Goal: Information Seeking & Learning: Learn about a topic

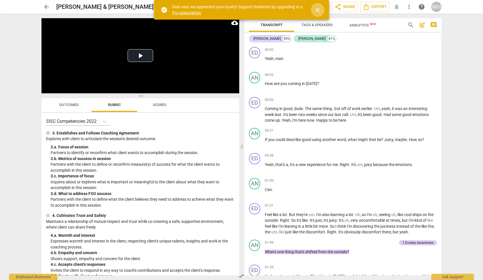
click at [317, 8] on span "close" at bounding box center [317, 10] width 7 height 7
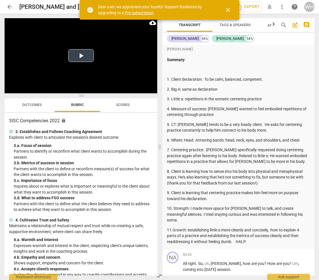
click at [83, 53] on button "Play Video" at bounding box center [81, 55] width 26 height 13
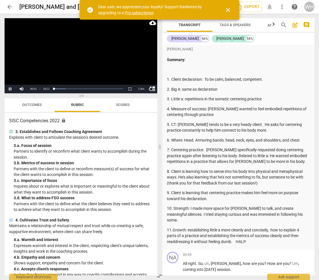
click at [228, 10] on span "close" at bounding box center [227, 10] width 7 height 7
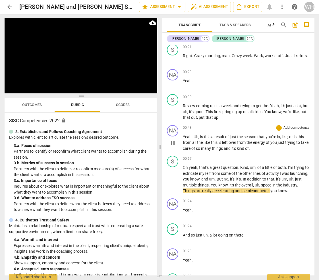
scroll to position [286, 0]
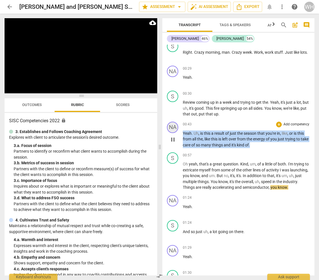
drag, startPoint x: 264, startPoint y: 138, endPoint x: 171, endPoint y: 122, distance: 94.0
click at [171, 122] on div "NA play_arrow pause 00:43 + Add competency keyboard_arrow_right Yeah . Uh , is …" at bounding box center [238, 134] width 152 height 31
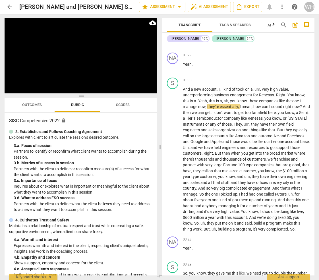
scroll to position [472, 0]
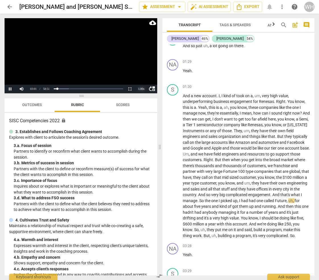
click at [141, 89] on div "1.00 x" at bounding box center [140, 89] width 11 height 9
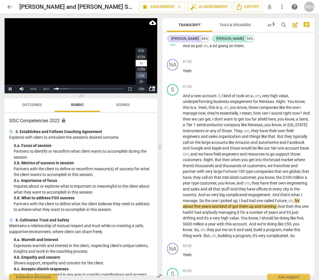
click at [142, 74] on li "1.5x" at bounding box center [140, 75] width 11 height 6
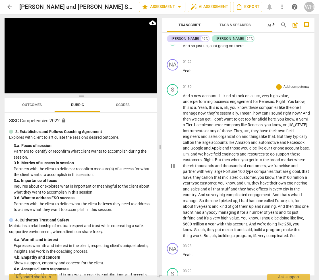
scroll to position [707, 0]
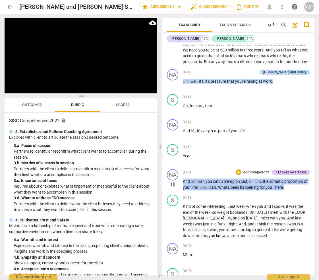
drag, startPoint x: 294, startPoint y: 187, endPoint x: 181, endPoint y: 179, distance: 113.6
click at [181, 179] on div "NA play_arrow pause 03:51 + Add competency 7.Evokes Awareness keyboard_arrow_ri…" at bounding box center [238, 180] width 152 height 26
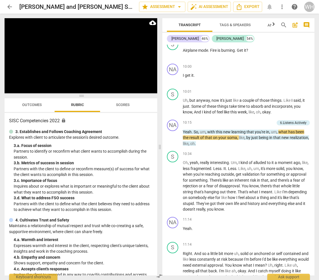
scroll to position [1557, 0]
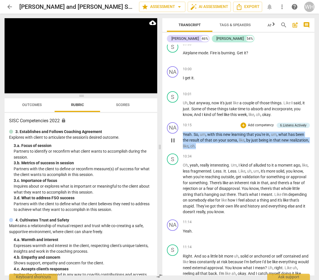
drag, startPoint x: 223, startPoint y: 131, endPoint x: 179, endPoint y: 116, distance: 46.8
click at [179, 120] on div "NA play_arrow pause 10:15 + Add competency 6.Listens Actively keyboard_arrow_ri…" at bounding box center [238, 136] width 152 height 32
copy p "Yeah . So , um , with this new learning that you're in , um , what has been the…"
click at [221, 169] on span "Less" at bounding box center [217, 171] width 8 height 5
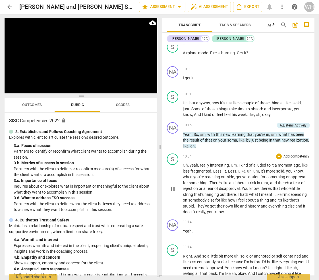
scroll to position [1788, 0]
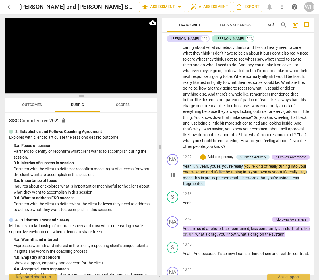
click at [213, 168] on div "NA play_arrow pause 12:39 + Add competency 6.Listens Actively 7.Evokes Awarenes…" at bounding box center [238, 170] width 152 height 37
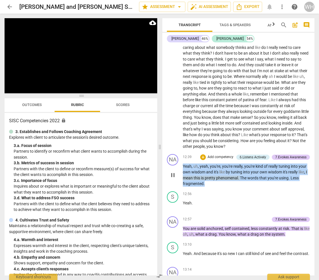
drag, startPoint x: 209, startPoint y: 165, endPoint x: 179, endPoint y: 146, distance: 35.9
click at [179, 152] on div "NA play_arrow pause 12:39 + Add competency 6.Listens Actively 7.Evokes Awarenes…" at bounding box center [238, 170] width 152 height 37
copy p "Yeah , uh , yeah , you're , you're really , you're kind of really tuning into y…"
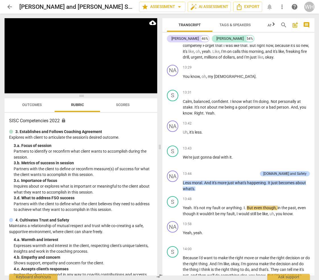
scroll to position [2061, 0]
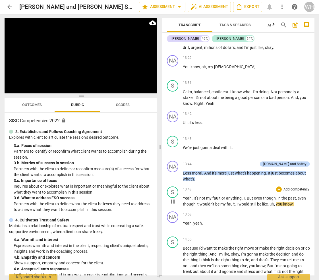
click at [264, 184] on div "S play_arrow pause 13:48 + Add competency keyboard_arrow_right Yeah . It's not …" at bounding box center [238, 196] width 152 height 25
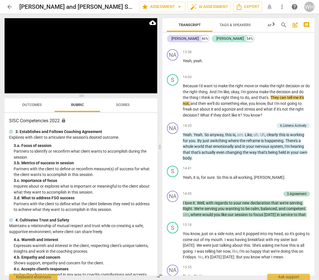
scroll to position [2224, 0]
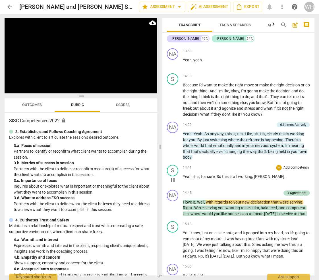
click at [196, 165] on div "14:41 + Add competency keyboard_arrow_right" at bounding box center [246, 168] width 127 height 6
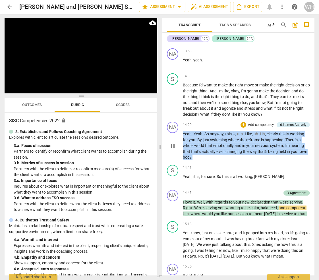
drag, startPoint x: 201, startPoint y: 135, endPoint x: 178, endPoint y: 106, distance: 36.9
click at [178, 119] on div "NA play_arrow pause 14:20 + Add competency 6.Listens Actively keyboard_arrow_ri…" at bounding box center [238, 140] width 152 height 43
copy p "Yeah . Yeah . So anyway , this is , um . Like , uh . Uh , clearly this is worki…"
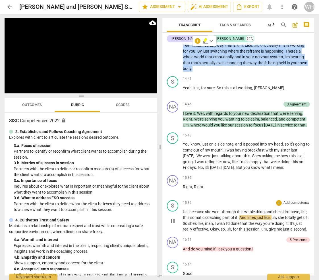
scroll to position [2286, 0]
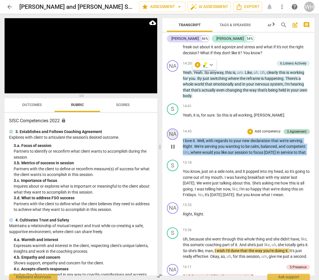
drag, startPoint x: 309, startPoint y: 130, endPoint x: 172, endPoint y: 115, distance: 137.7
click at [172, 126] on div "NA play_arrow pause 14:45 + Add competency 3.Agreement keyboard_arrow_right I l…" at bounding box center [238, 142] width 152 height 32
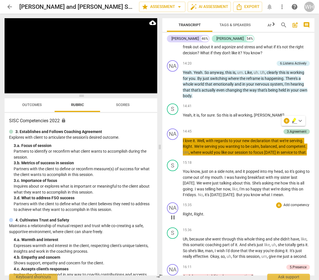
scroll to position [2520, 0]
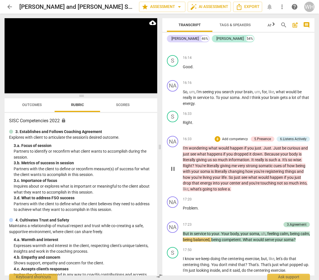
click at [248, 172] on div "NA play_arrow pause 16:33 + Add competency 5.Presence 6.Listens Actively keyboa…" at bounding box center [238, 163] width 152 height 60
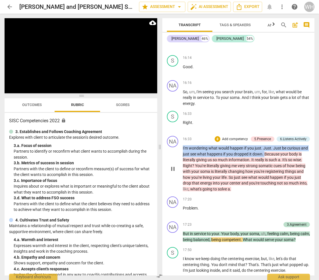
drag, startPoint x: 265, startPoint y: 135, endPoint x: 179, endPoint y: 124, distance: 87.4
click at [178, 133] on div "NA play_arrow pause 16:33 + Add competency 5.Presence 6.Listens Actively keyboa…" at bounding box center [238, 163] width 152 height 60
copy p "I'm wondering what would happen if you just . Just . Just be curious and just s…"
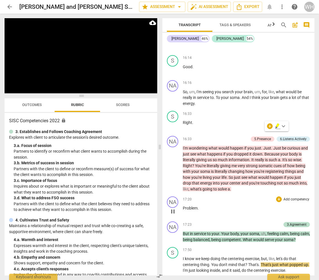
click at [236, 196] on div "17:20 + Add competency keyboard_arrow_right Problem ." at bounding box center [246, 206] width 127 height 20
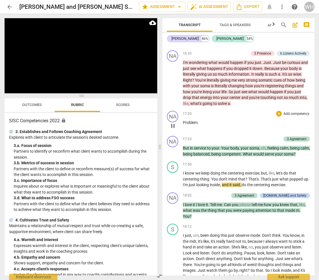
scroll to position [2606, 0]
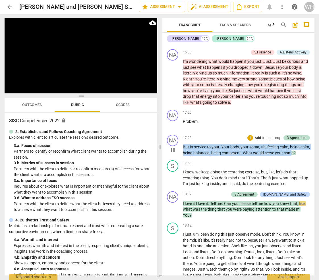
drag, startPoint x: 308, startPoint y: 133, endPoint x: 182, endPoint y: 122, distance: 126.0
click at [182, 132] on div "NA play_arrow pause 17:23 + Add competency 3.Agreement keyboard_arrow_right But…" at bounding box center [238, 145] width 152 height 26
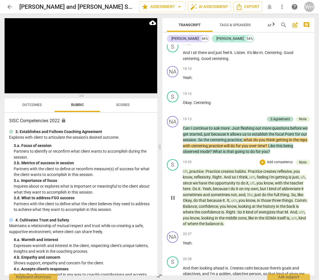
scroll to position [2885, 0]
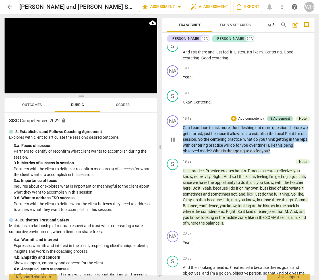
drag, startPoint x: 276, startPoint y: 134, endPoint x: 178, endPoint y: 111, distance: 101.0
click at [177, 113] on div "NA play_arrow pause 19:13 + Add competency 3.Agreement Note keyboard_arrow_righ…" at bounding box center [238, 134] width 152 height 43
copy p "Can I continue to ask more . Just fleshing out more questions before we get sta…"
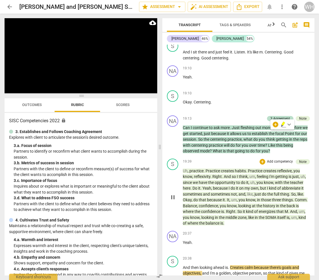
click at [242, 209] on span "So" at bounding box center [239, 211] width 5 height 5
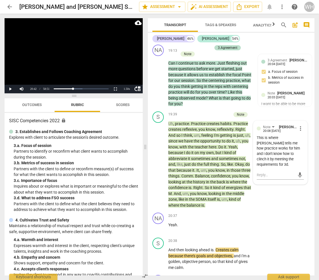
scroll to position [3701, 0]
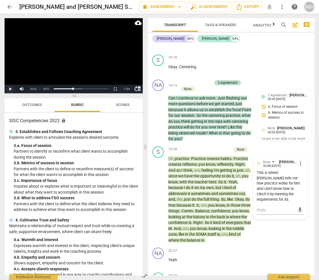
click at [11, 88] on button "Play" at bounding box center [10, 89] width 11 height 9
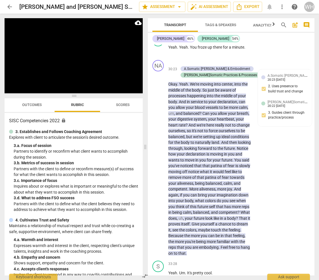
scroll to position [5293, 0]
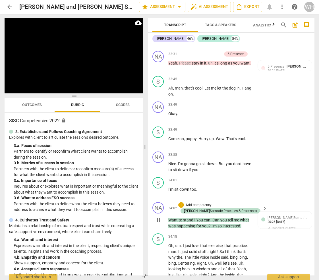
drag, startPoint x: 252, startPoint y: 187, endPoint x: 163, endPoint y: 178, distance: 89.0
click at [163, 200] on div "NA play_arrow pause 34:02 + Add competency J.Somatic Practices & Processes keyb…" at bounding box center [231, 215] width 166 height 31
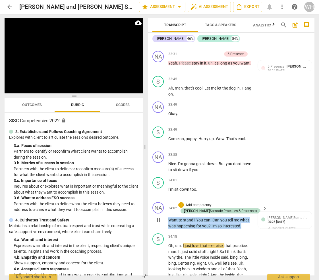
drag, startPoint x: 244, startPoint y: 186, endPoint x: 161, endPoint y: 177, distance: 83.1
click at [161, 200] on div "NA play_arrow pause 34:02 + Add competency J.Somatic Practices & Processes keyb…" at bounding box center [231, 215] width 166 height 31
copy p "Want to stand ? You can . Can you tell me what was happening for you ? I'm so i…"
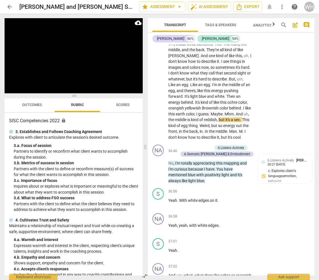
scroll to position [5632, 0]
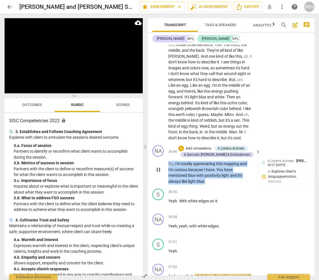
drag, startPoint x: 211, startPoint y: 147, endPoint x: 162, endPoint y: 127, distance: 53.4
click at [162, 143] on div "NA play_arrow pause 36:46 + Add competency 6.Listens Actively A.Somatic [PERSON…" at bounding box center [231, 164] width 166 height 43
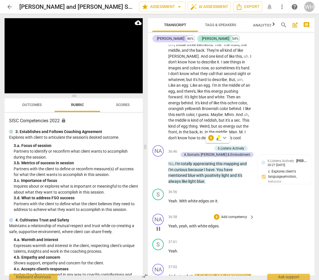
click at [231, 223] on p "Yeah , yeah , with white edges ." at bounding box center [209, 226] width 83 height 6
click at [244, 239] on div "37:01 + Add competency keyboard_arrow_right Yeah ." at bounding box center [211, 249] width 87 height 20
click at [263, 261] on div "NA play_arrow pause 37:02 + Add competency keyboard_arrow_right And um , what ,…" at bounding box center [231, 277] width 166 height 32
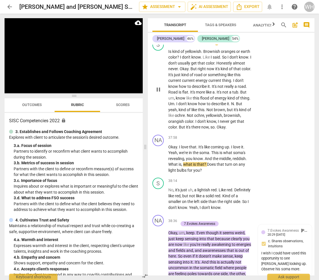
scroll to position [5889, 0]
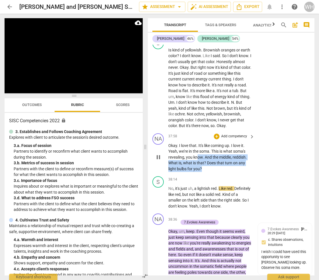
drag, startPoint x: 203, startPoint y: 129, endPoint x: 198, endPoint y: 116, distance: 14.6
click at [198, 143] on p "Okay . I love that . It's like coming up . I love it . Yeah , we're in the soma…" at bounding box center [209, 157] width 83 height 29
copy p "ow . And the middle , reddish . What is , what is that ? Does that turn on any …"
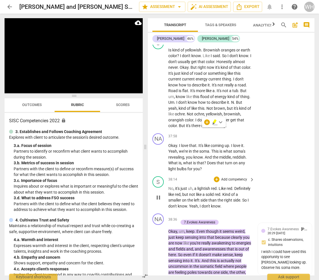
click at [233, 198] on span "right" at bounding box center [228, 200] width 9 height 5
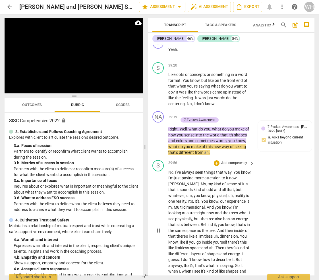
scroll to position [6181, 0]
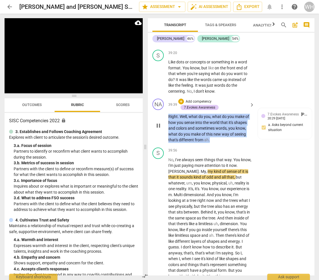
drag, startPoint x: 216, startPoint y: 105, endPoint x: 165, endPoint y: 81, distance: 56.4
click at [165, 96] on div "NA play_arrow pause 39:39 + Add competency 7.Evokes Awareness keyboard_arrow_ri…" at bounding box center [231, 120] width 166 height 49
copy p "Right . Well , what do you , what do you make of how you sense into the world t…"
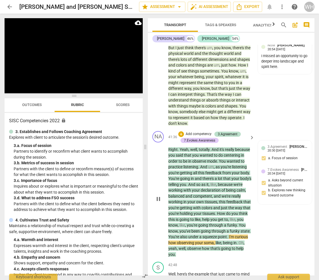
scroll to position [6460, 0]
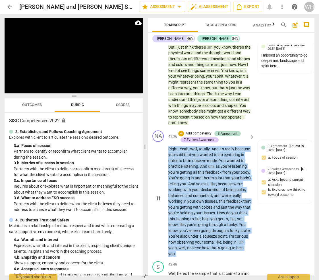
drag, startPoint x: 215, startPoint y: 215, endPoint x: 164, endPoint y: 110, distance: 116.2
click at [164, 128] on div "NA play_arrow pause 41:36 + Add competency 3.Agreement 7.Evokes Awareness keybo…" at bounding box center [231, 193] width 166 height 131
copy p "Right . Yeah , well , totally . And it's really because you said that you wante…"
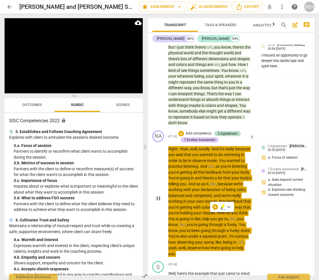
scroll to position [6718, 0]
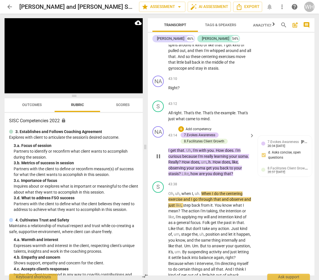
drag, startPoint x: 241, startPoint y: 135, endPoint x: 181, endPoint y: 114, distance: 64.1
click at [181, 124] on div "NA play_arrow pause 43:14 + Add competency 7.Evokes Awareness 8.Facilitates Cli…" at bounding box center [231, 151] width 166 height 55
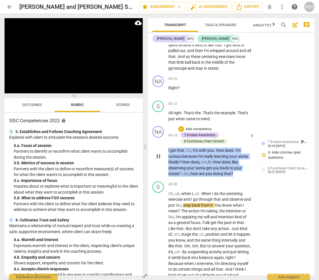
drag, startPoint x: 236, startPoint y: 134, endPoint x: 165, endPoint y: 108, distance: 76.2
click at [164, 124] on div "NA play_arrow pause 43:14 + Add competency 7.Evokes Awareness 8.Facilitates Cli…" at bounding box center [231, 151] width 166 height 55
copy p "I get that . Uh , I'm with you . How does . I'm curious because I'm really lear…"
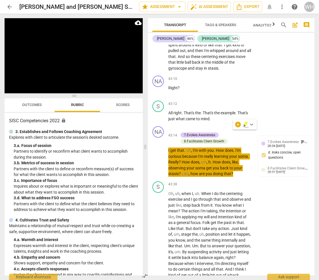
scroll to position [6953, 0]
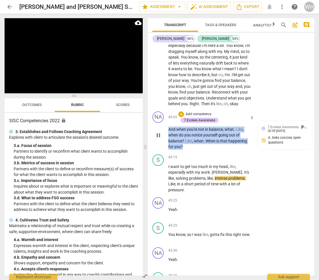
drag, startPoint x: 193, startPoint y: 107, endPoint x: 165, endPoint y: 87, distance: 34.2
click at [165, 109] on div "NA play_arrow pause 45:05 + Add competency 7.Evokes Awareness keyboard_arrow_ri…" at bounding box center [231, 130] width 166 height 43
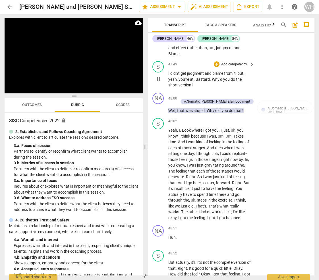
scroll to position [7836, 0]
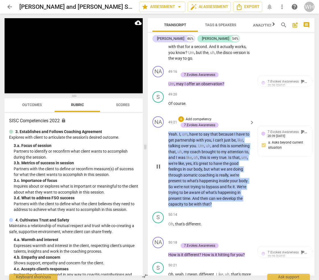
drag, startPoint x: 220, startPoint y: 148, endPoint x: 165, endPoint y: 75, distance: 91.4
click at [165, 114] on div "NA play_arrow pause 49:21 + Add competency 7.Evokes Awareness keyboard_arrow_ri…" at bounding box center [231, 161] width 166 height 95
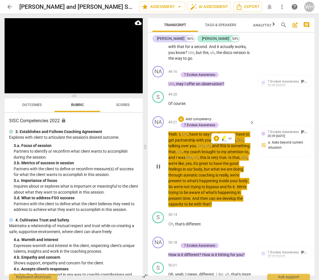
scroll to position [8076, 0]
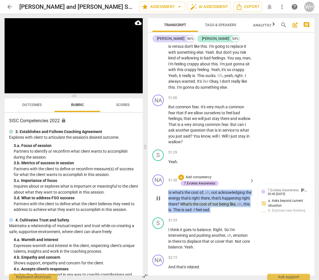
drag, startPoint x: 230, startPoint y: 150, endPoint x: 165, endPoint y: 128, distance: 68.6
click at [165, 172] on div "NA play_arrow pause 51:30 + Add competency 7.Evokes Awareness keyboard_arrow_ri…" at bounding box center [231, 193] width 166 height 43
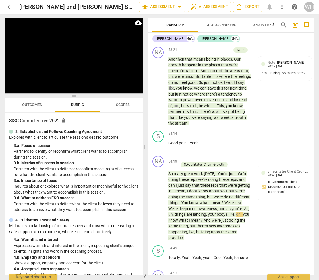
scroll to position [8553, 0]
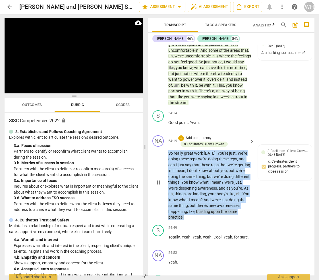
drag, startPoint x: 191, startPoint y: 151, endPoint x: 158, endPoint y: 87, distance: 72.5
click at [158, 133] on div "NA play_arrow pause 54:19 + Add competency 8.Facilitates Client Growth keyboard…" at bounding box center [231, 177] width 166 height 89
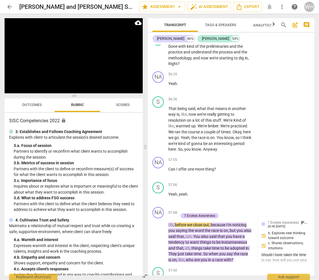
scroll to position [9197, 0]
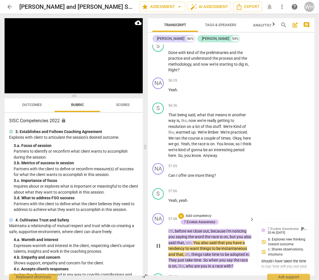
drag, startPoint x: 239, startPoint y: 193, endPoint x: 196, endPoint y: 176, distance: 46.7
click at [196, 211] on div "NA play_arrow pause 57:08 + Add competency 7.Evokes Awareness keyboard_arrow_ri…" at bounding box center [231, 241] width 166 height 60
click at [240, 211] on div "NA play_arrow pause 57:08 + Add competency 7.Evokes Awareness keyboard_arrow_ri…" at bounding box center [231, 241] width 166 height 60
click at [238, 228] on p "Uh , before we close out , because I'm noticing you saying the word the race is…" at bounding box center [209, 248] width 83 height 41
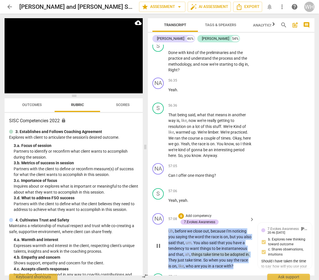
drag, startPoint x: 238, startPoint y: 191, endPoint x: 163, endPoint y: 151, distance: 84.9
click at [163, 211] on div "NA play_arrow pause 57:08 + Add competency 7.Evokes Awareness keyboard_arrow_ri…" at bounding box center [231, 241] width 166 height 60
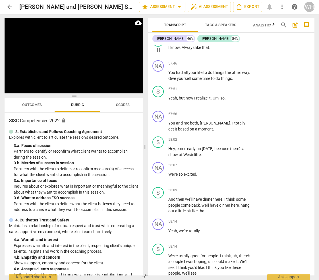
scroll to position [9557, 0]
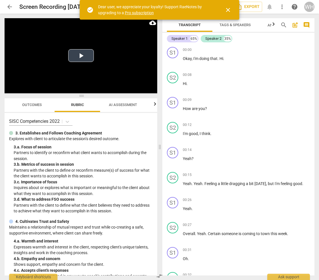
click at [82, 55] on button "Play Video" at bounding box center [81, 55] width 26 height 13
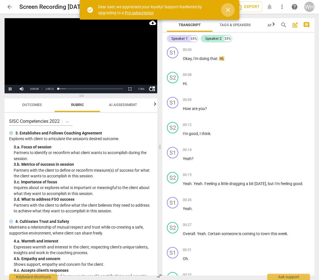
click at [225, 9] on span "close" at bounding box center [227, 10] width 7 height 7
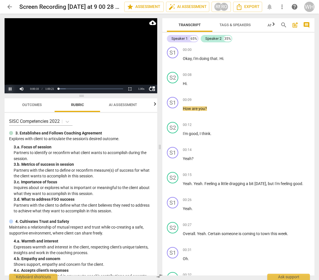
click at [9, 88] on button "Pause" at bounding box center [10, 89] width 11 height 9
